Goal: Transaction & Acquisition: Register for event/course

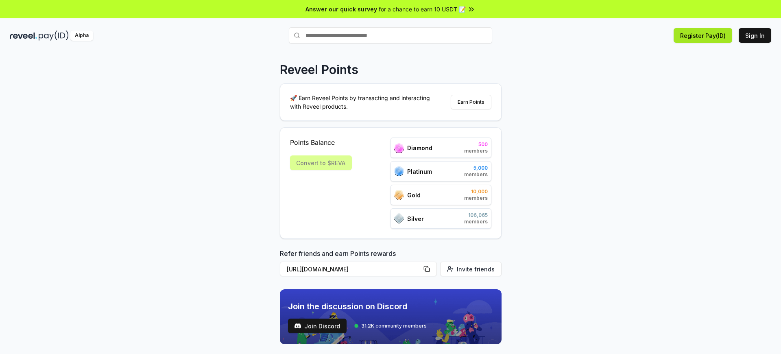
click at [705, 35] on button "Register Pay(ID)" at bounding box center [703, 35] width 59 height 15
click at [756, 35] on button "Sign In" at bounding box center [755, 35] width 33 height 15
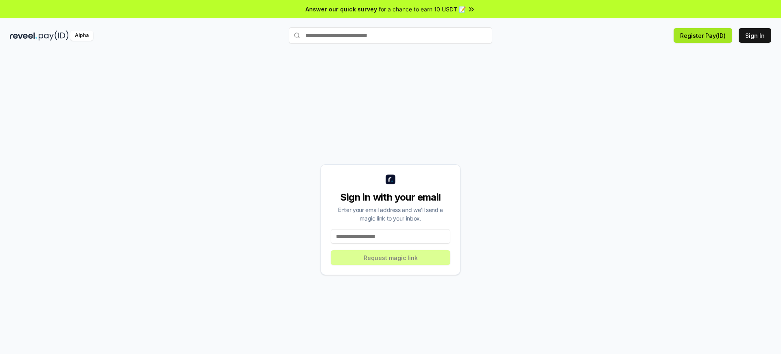
click at [705, 35] on button "Register Pay(ID)" at bounding box center [703, 35] width 59 height 15
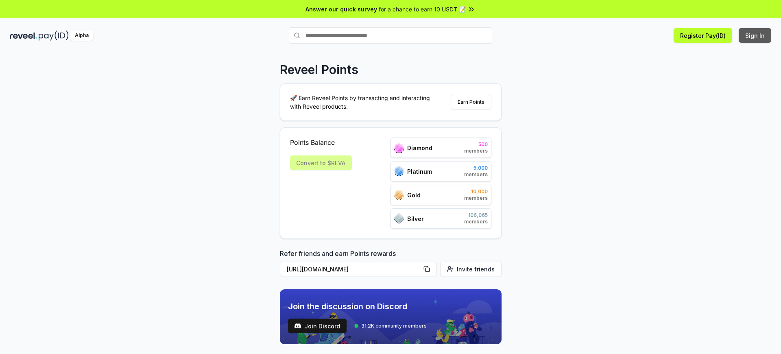
click at [756, 35] on button "Sign In" at bounding box center [755, 35] width 33 height 15
click at [705, 35] on button "Register Pay(ID)" at bounding box center [703, 35] width 59 height 15
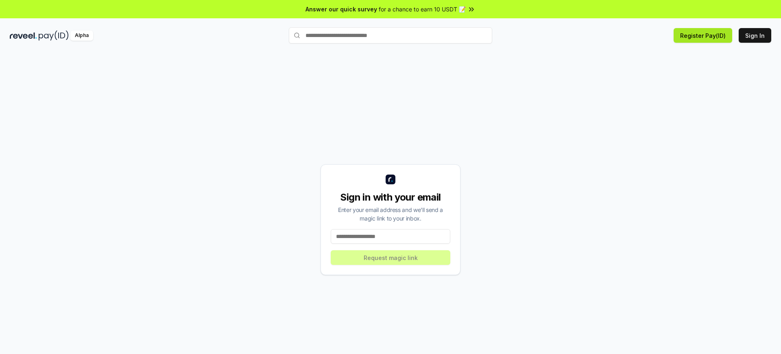
click at [705, 35] on button "Register Pay(ID)" at bounding box center [703, 35] width 59 height 15
click at [756, 35] on button "Sign In" at bounding box center [755, 35] width 33 height 15
click at [705, 35] on button "Register Pay(ID)" at bounding box center [703, 35] width 59 height 15
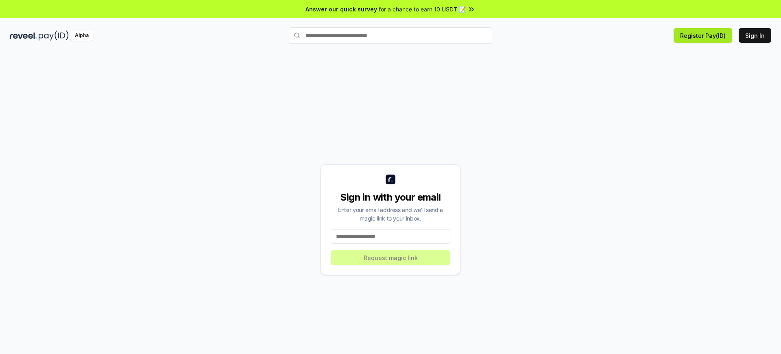
click at [705, 35] on button "Register Pay(ID)" at bounding box center [703, 35] width 59 height 15
click at [756, 35] on button "Sign In" at bounding box center [755, 35] width 33 height 15
